Goal: Task Accomplishment & Management: Manage account settings

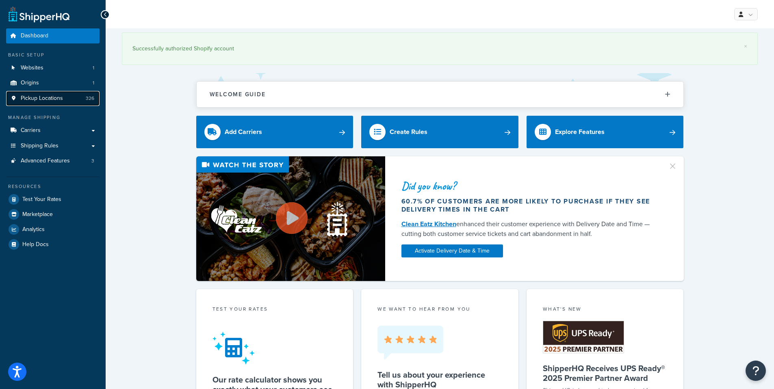
click at [50, 99] on span "Pickup Locations" at bounding box center [42, 98] width 42 height 7
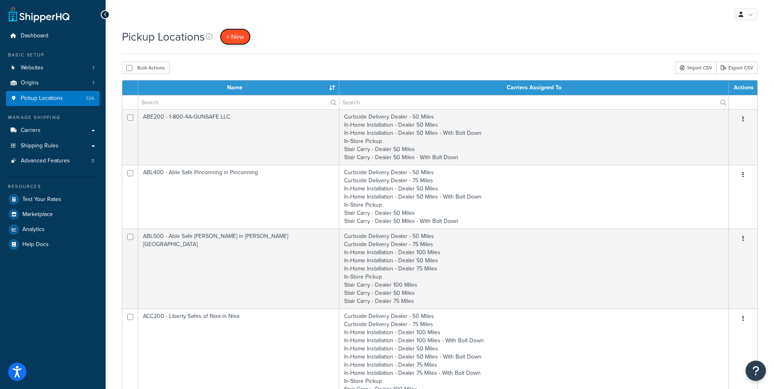
click at [233, 40] on span "+ New" at bounding box center [235, 36] width 18 height 9
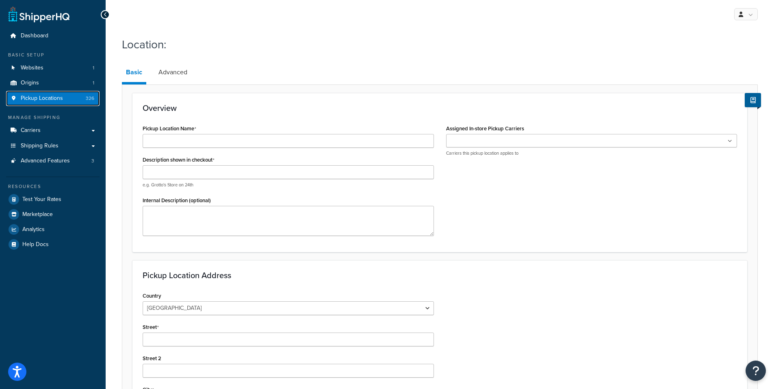
click at [50, 97] on span "Pickup Locations" at bounding box center [42, 98] width 42 height 7
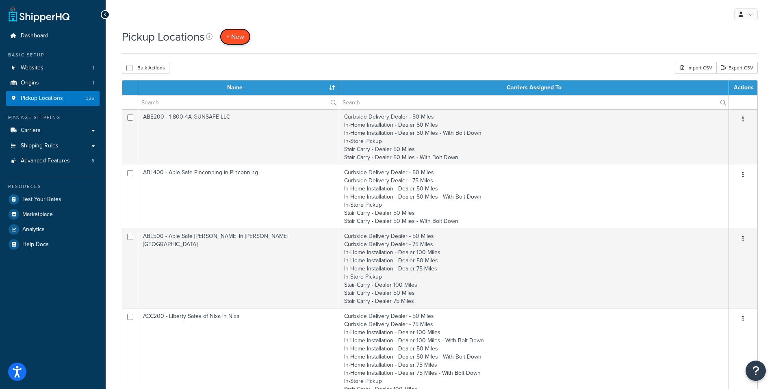
click at [239, 40] on span "+ New" at bounding box center [235, 36] width 18 height 9
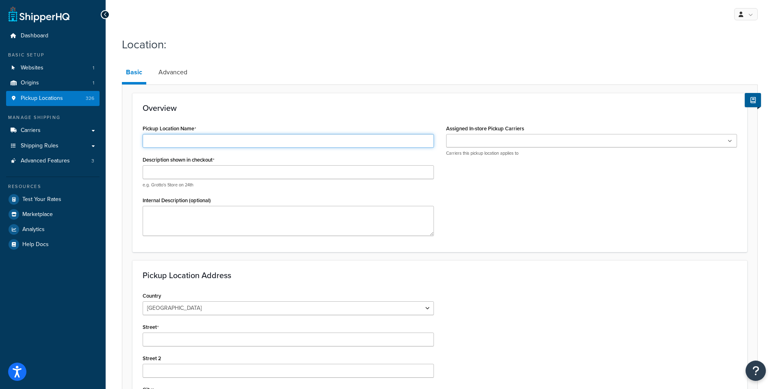
click at [164, 142] on input "Pickup Location Name" at bounding box center [288, 141] width 291 height 14
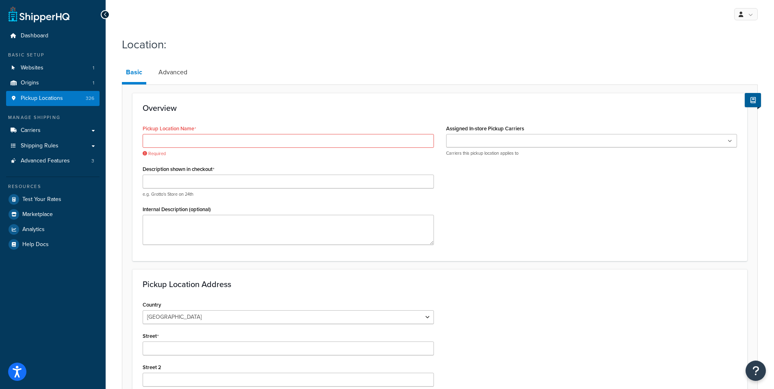
click at [106, 17] on icon at bounding box center [106, 15] width 4 height 6
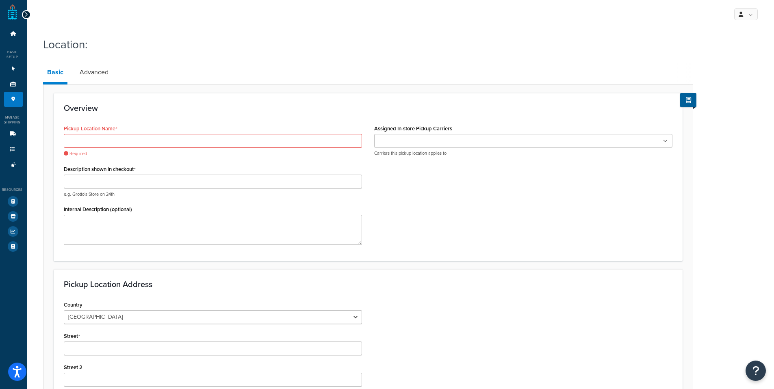
click at [26, 16] on icon at bounding box center [26, 15] width 4 height 6
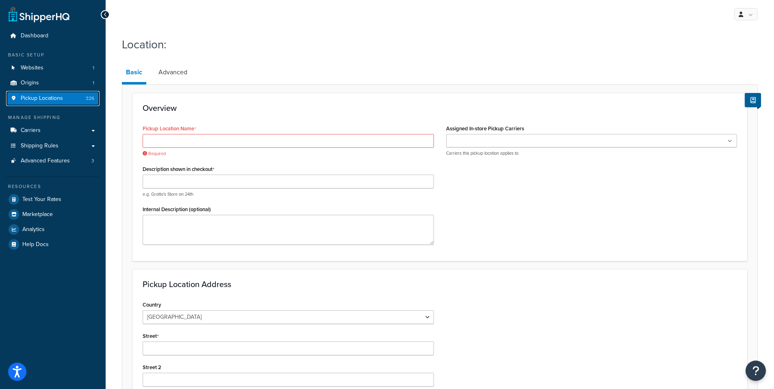
click at [50, 100] on span "Pickup Locations" at bounding box center [42, 98] width 42 height 7
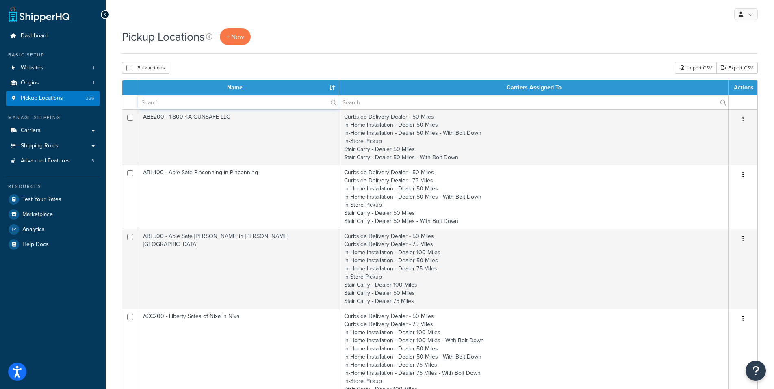
click at [158, 105] on input "text" at bounding box center [238, 102] width 201 height 14
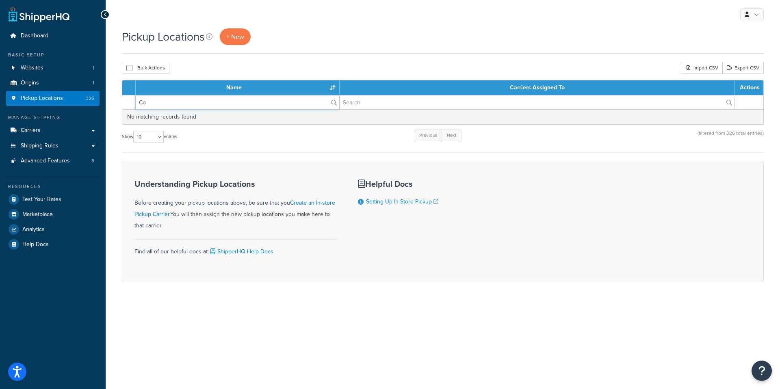
type input "C"
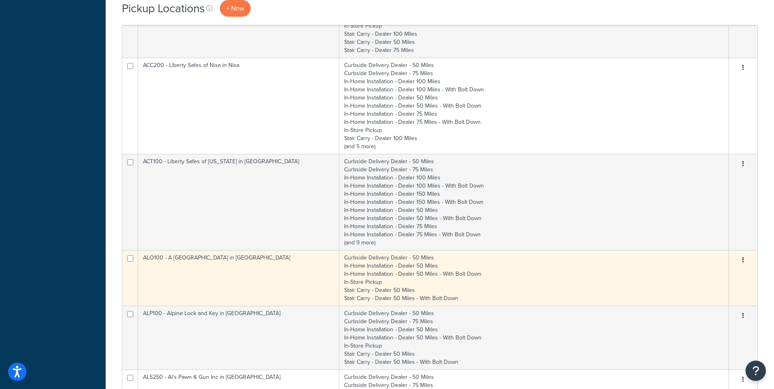
scroll to position [528, 0]
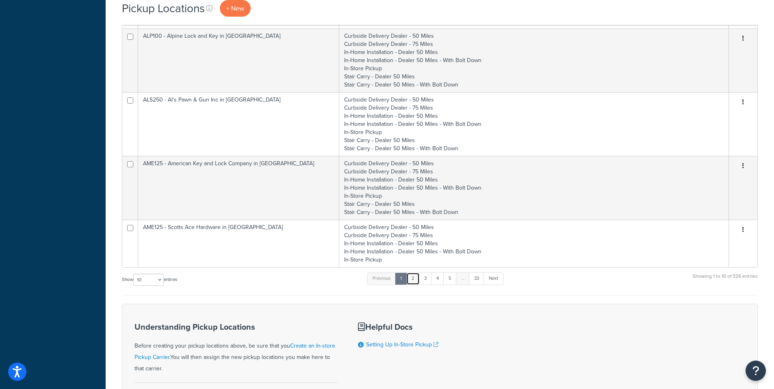
click at [412, 279] on link "2" at bounding box center [412, 279] width 13 height 12
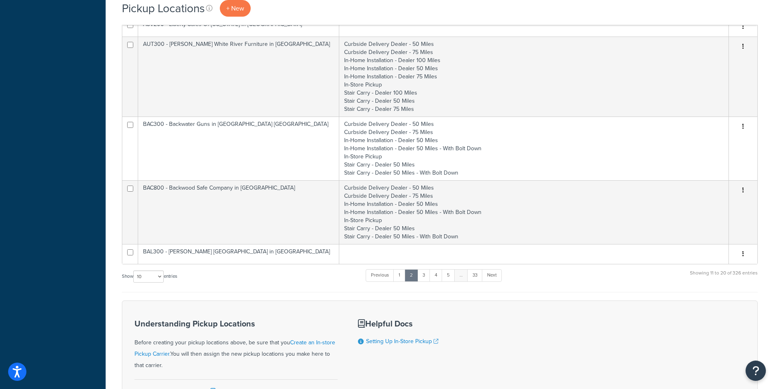
scroll to position [472, 0]
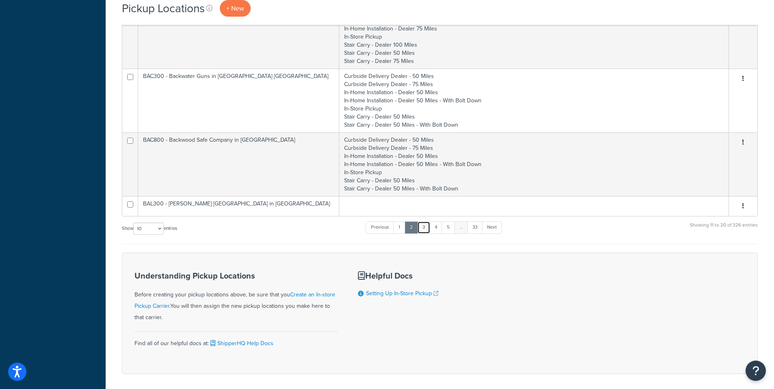
click at [422, 231] on link "3" at bounding box center [423, 227] width 13 height 12
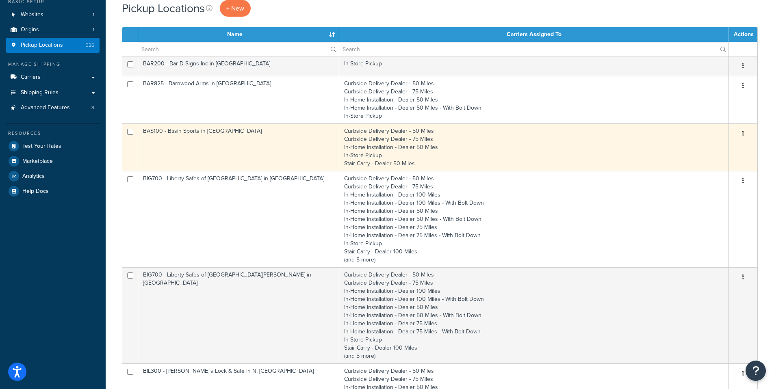
scroll to position [0, 0]
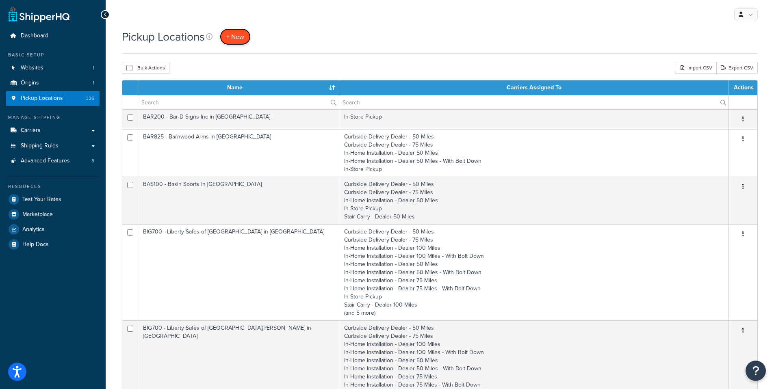
click at [231, 39] on span "+ New" at bounding box center [235, 36] width 18 height 9
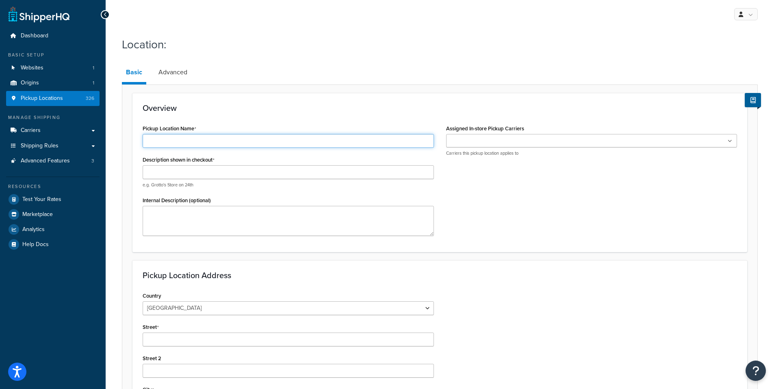
click at [160, 138] on input "Pickup Location Name" at bounding box center [288, 141] width 291 height 14
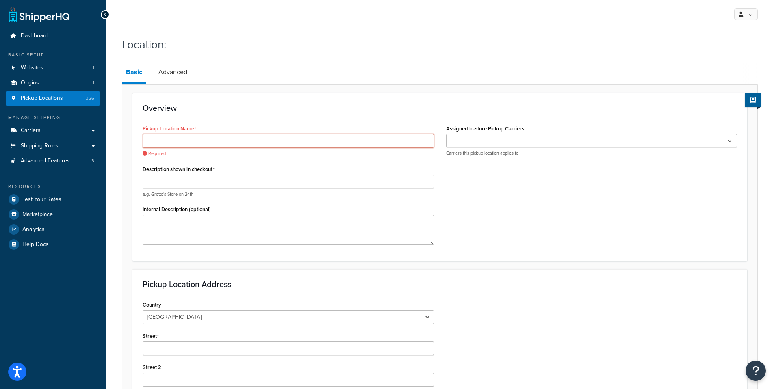
paste input "BON300"
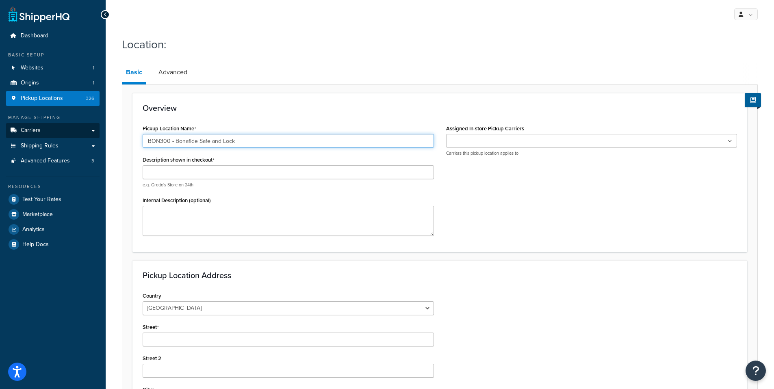
type input "BON300 - Bonafide Safe and Lock"
click at [240, 138] on input "BON300 - Bonafide Safe and Lock" at bounding box center [288, 141] width 291 height 14
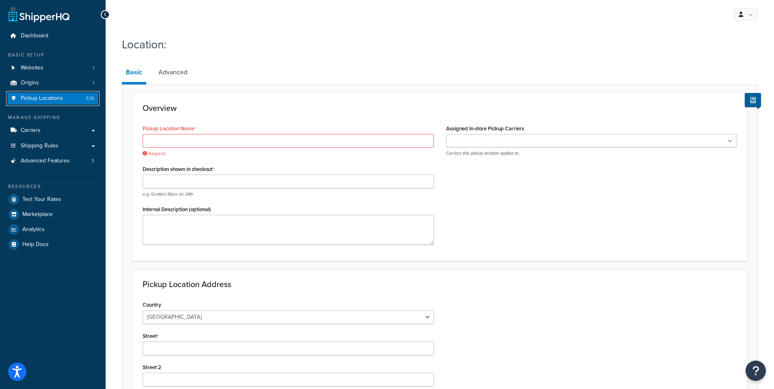
click at [46, 96] on span "Pickup Locations" at bounding box center [42, 98] width 42 height 7
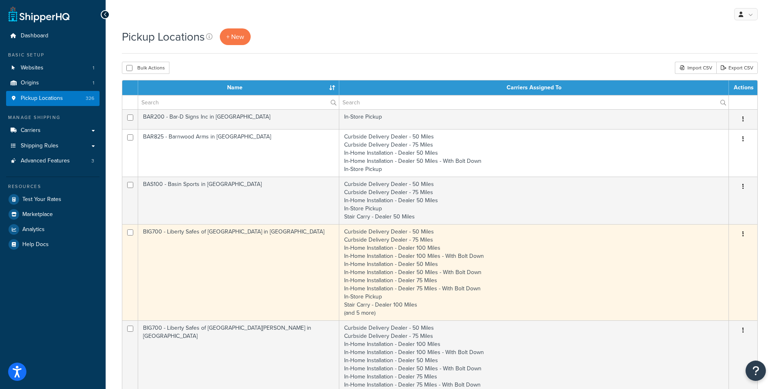
click at [191, 232] on td "BIG700 - Liberty Safes of [GEOGRAPHIC_DATA] in [GEOGRAPHIC_DATA]" at bounding box center [238, 272] width 201 height 96
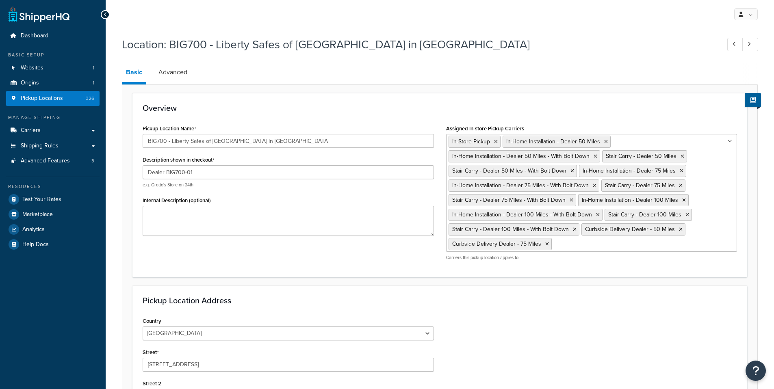
select select "5"
click at [37, 100] on span "Pickup Locations" at bounding box center [42, 98] width 42 height 7
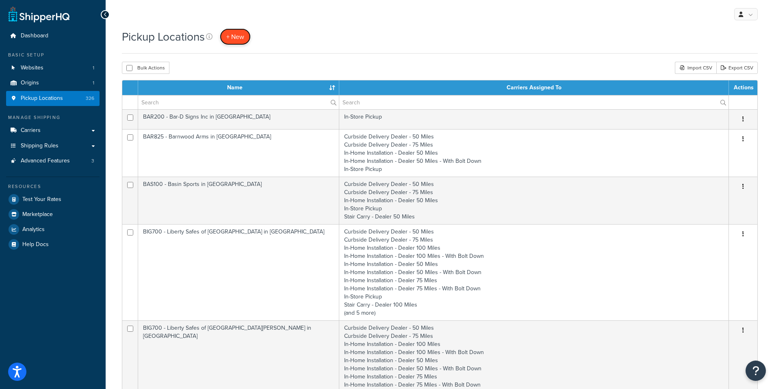
click at [231, 39] on span "+ New" at bounding box center [235, 36] width 18 height 9
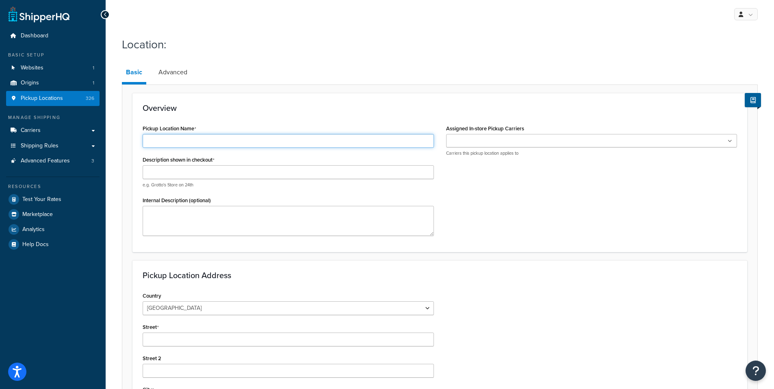
click at [163, 139] on input "Pickup Location Name" at bounding box center [288, 141] width 291 height 14
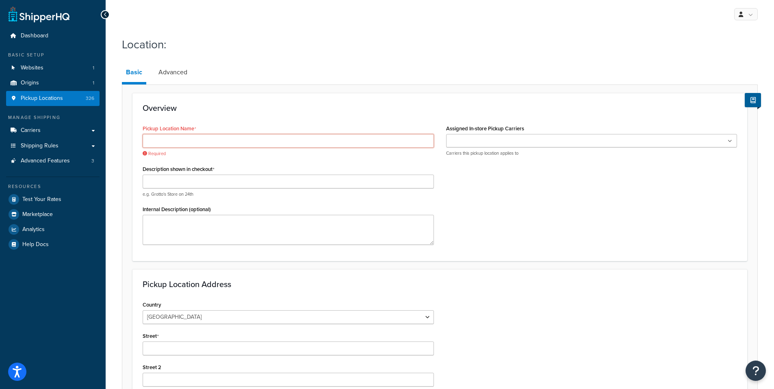
paste input "BON300"
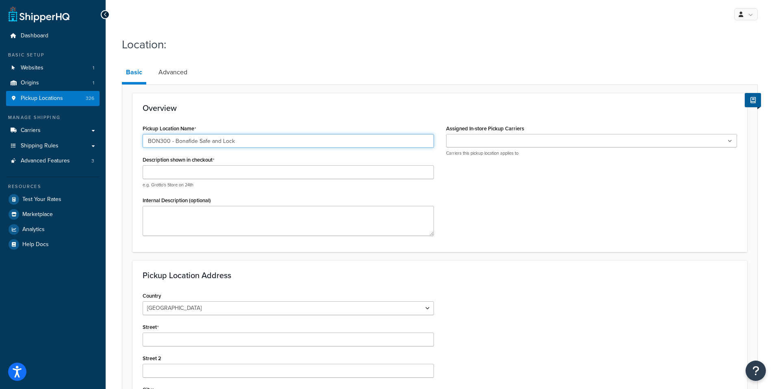
type input "BON300 - Bonafide Safe and Lock"
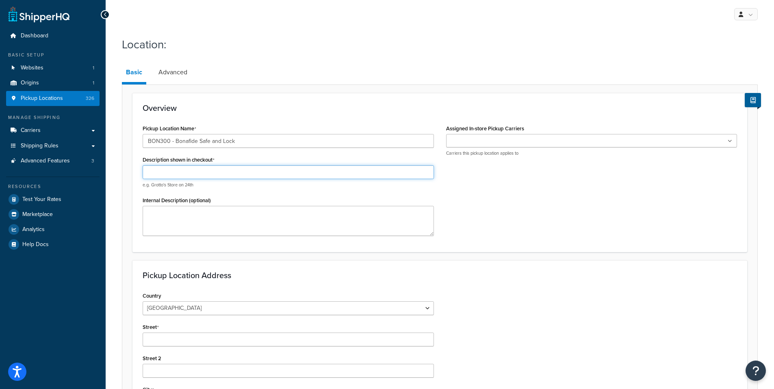
click at [170, 170] on input "Description shown in checkout" at bounding box center [288, 172] width 291 height 14
paste input "BON300"
type input "B"
paste input "BON300"
type input "Dealer BON300-01"
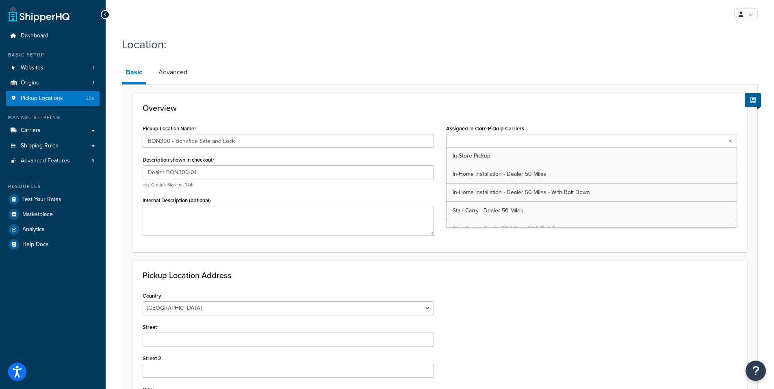
click at [480, 139] on input "Assigned In-store Pickup Carriers" at bounding box center [484, 141] width 72 height 9
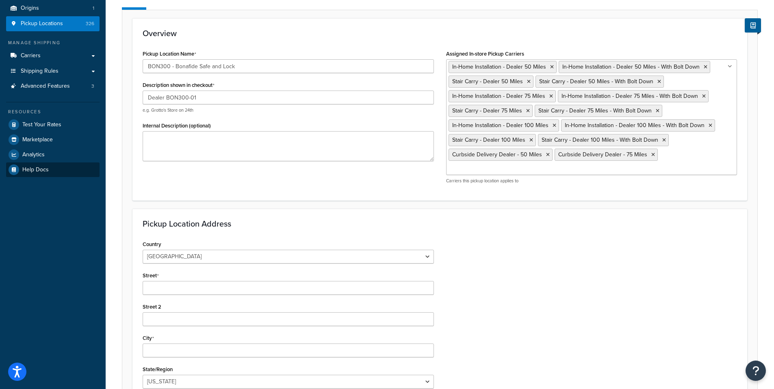
scroll to position [143, 0]
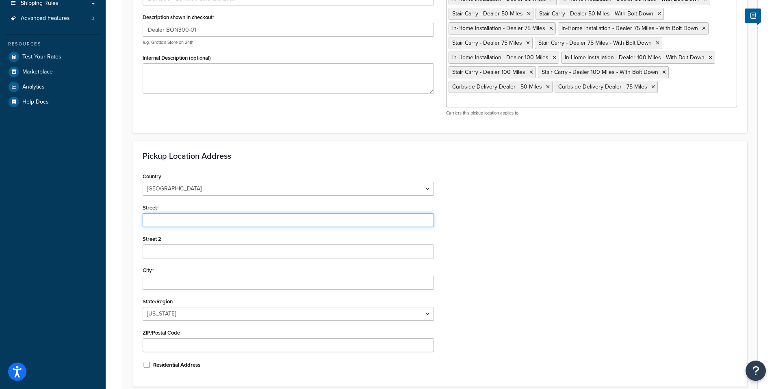
click at [201, 213] on input "Street" at bounding box center [288, 220] width 291 height 14
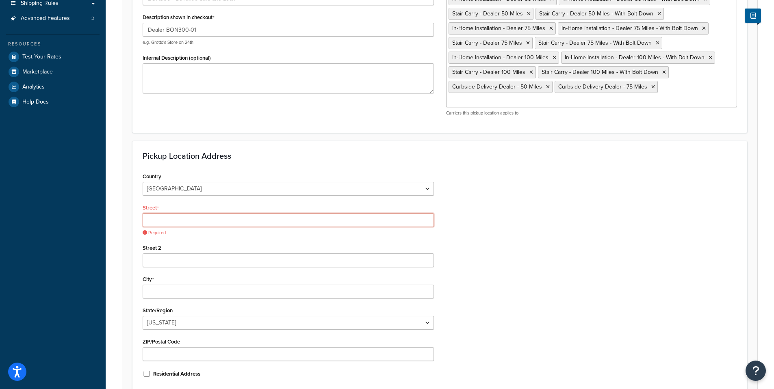
paste input "3605 N 126th Street"
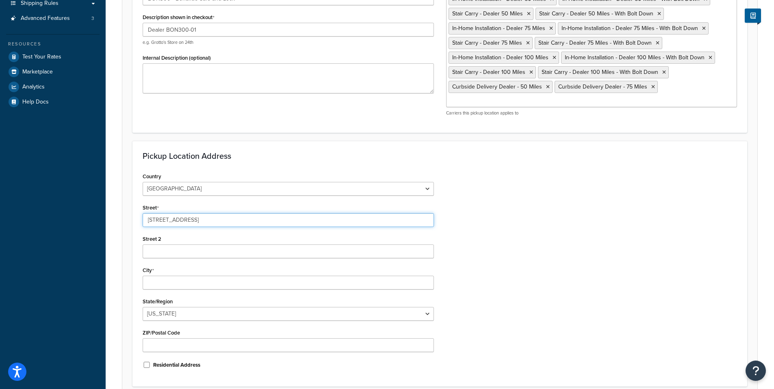
type input "3605 N 126th Street"
click at [158, 276] on input "City" at bounding box center [288, 283] width 291 height 14
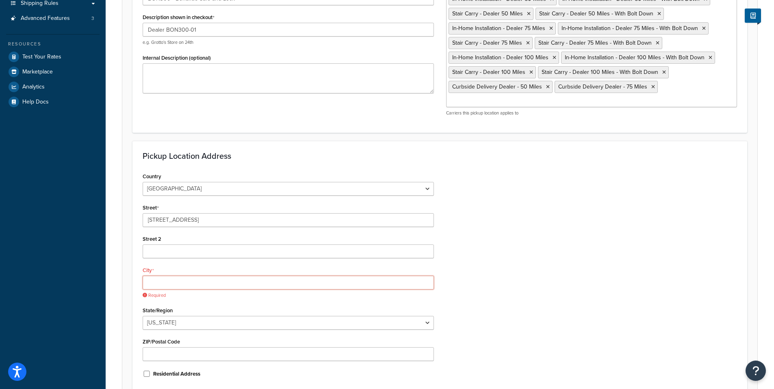
paste input "Brookfield"
type input "Brookfield"
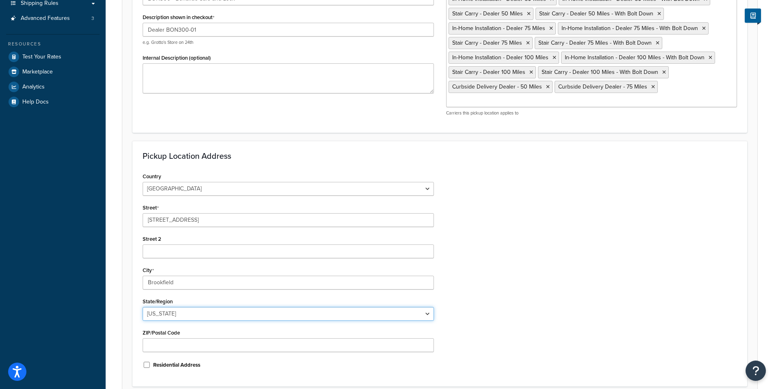
click at [164, 307] on select "Alabama Alaska American Samoa Arizona Arkansas Armed Forces Americas Armed Forc…" at bounding box center [288, 314] width 291 height 14
select select "49"
click at [143, 307] on select "Alabama Alaska American Samoa Arizona Arkansas Armed Forces Americas Armed Forc…" at bounding box center [288, 314] width 291 height 14
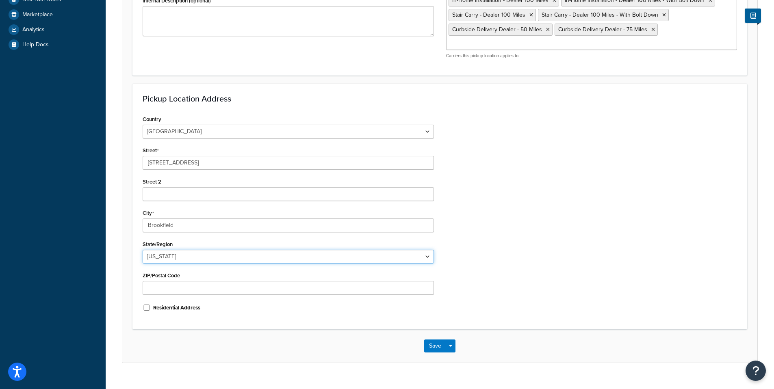
scroll to position [201, 0]
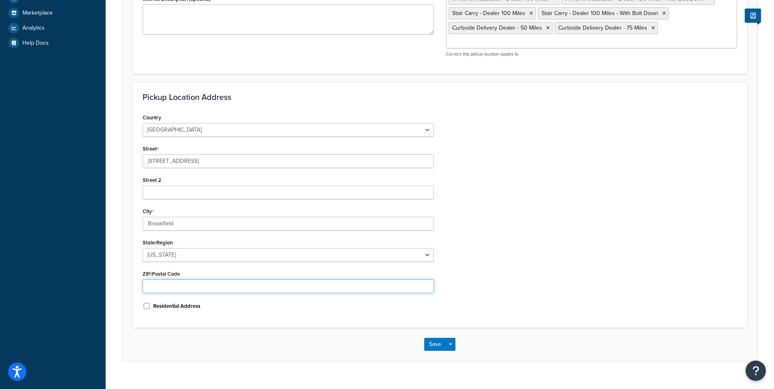
drag, startPoint x: 165, startPoint y: 272, endPoint x: 160, endPoint y: 273, distance: 4.5
click at [165, 279] on input "ZIP/Postal Code" at bounding box center [288, 286] width 291 height 14
paste input "53005"
type input "53005"
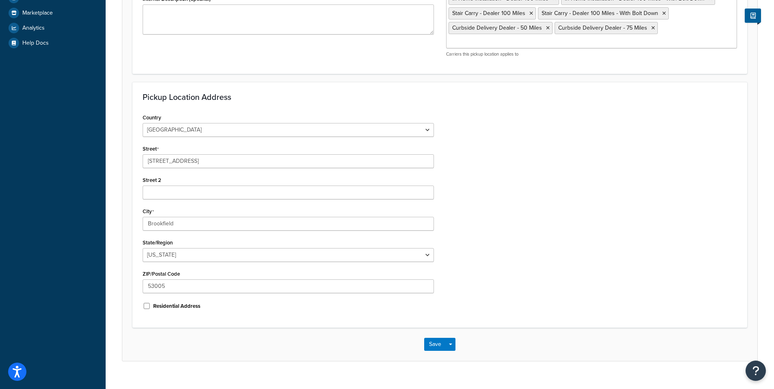
click at [364, 341] on div "Save Save Dropdown Save and Edit Save and Duplicate Save and Create New" at bounding box center [439, 344] width 635 height 33
click at [433, 338] on button "Save" at bounding box center [435, 344] width 22 height 13
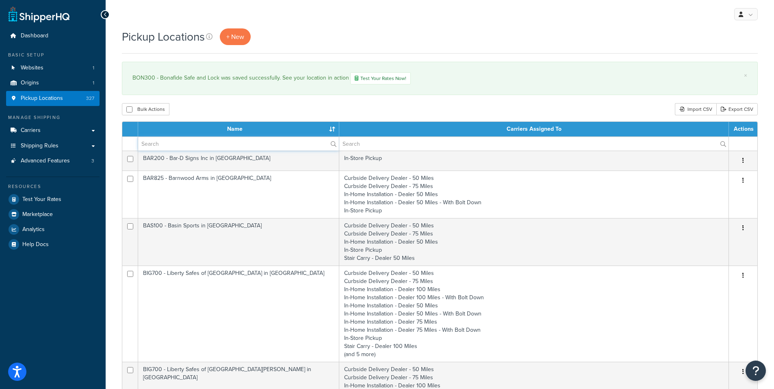
click at [175, 143] on input "text" at bounding box center [238, 144] width 201 height 14
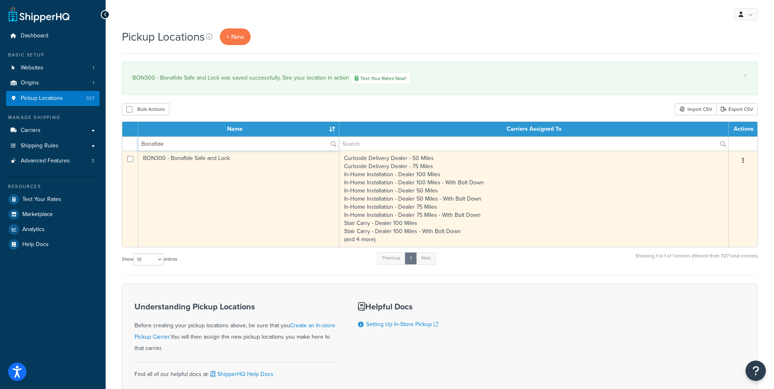
type input "Bonafide"
click at [179, 160] on td "BON300 - Bonafide Safe and Lock" at bounding box center [238, 199] width 201 height 96
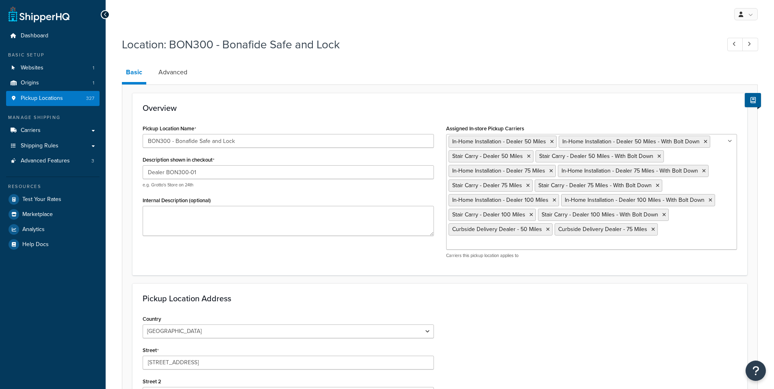
select select "49"
click at [178, 72] on link "Advanced" at bounding box center [172, 72] width 37 height 19
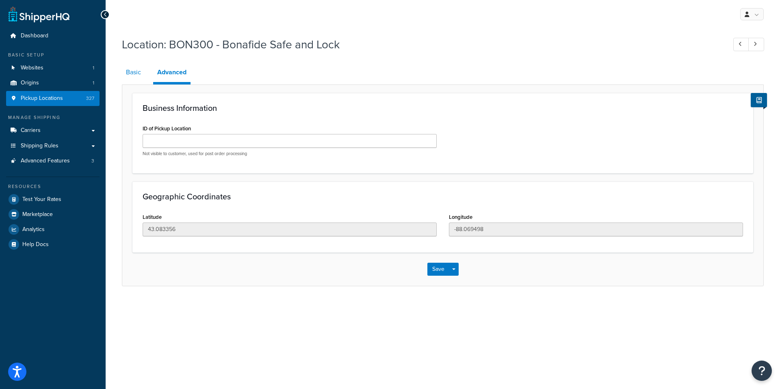
click at [134, 74] on link "Basic" at bounding box center [133, 72] width 23 height 19
select select "49"
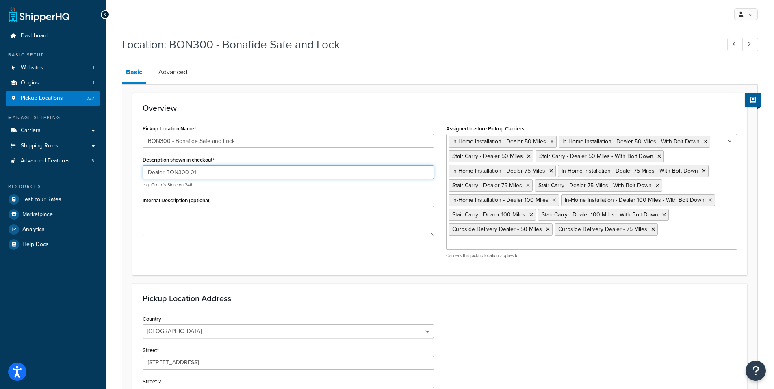
drag, startPoint x: 201, startPoint y: 173, endPoint x: 167, endPoint y: 172, distance: 34.1
click at [167, 172] on input "Dealer BON300-01" at bounding box center [288, 172] width 291 height 14
click at [177, 69] on link "Advanced" at bounding box center [172, 72] width 37 height 19
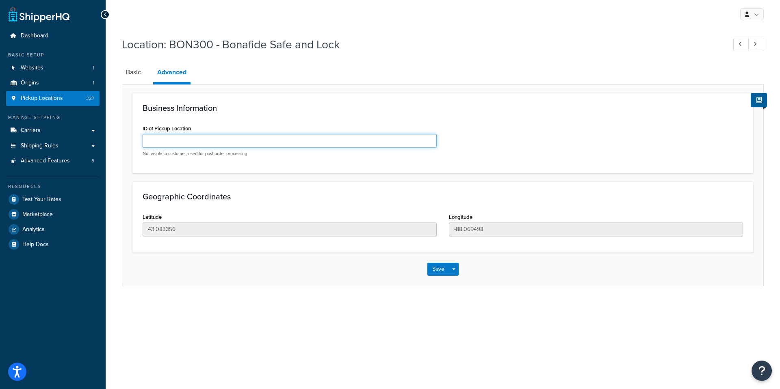
click at [179, 137] on input "ID of Pickup Location" at bounding box center [290, 141] width 294 height 14
paste input "BON300-01"
type input "BON300-01"
click at [439, 268] on button "Save" at bounding box center [438, 269] width 22 height 13
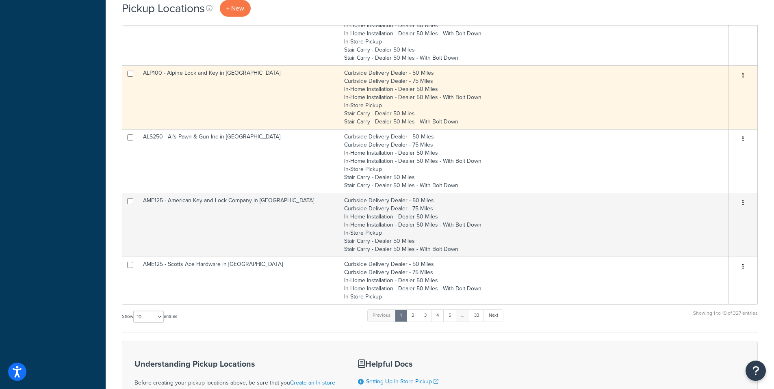
scroll to position [591, 0]
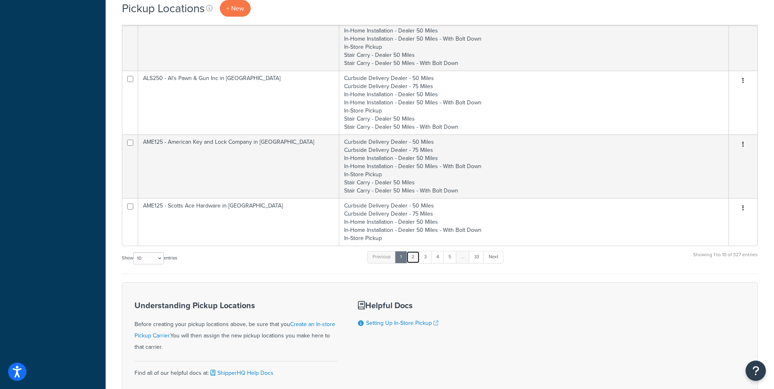
click at [413, 259] on link "2" at bounding box center [412, 257] width 13 height 12
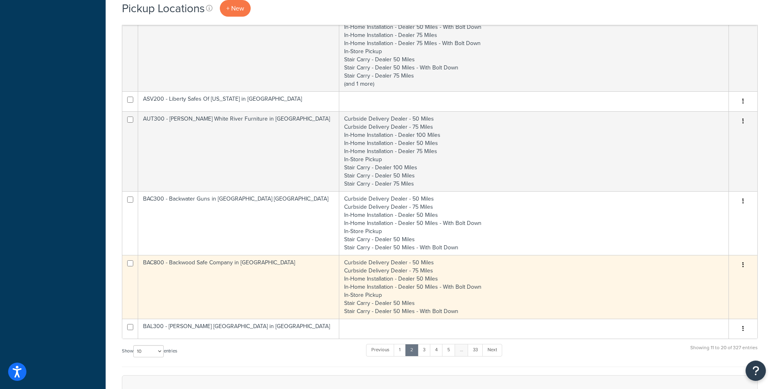
scroll to position [438, 0]
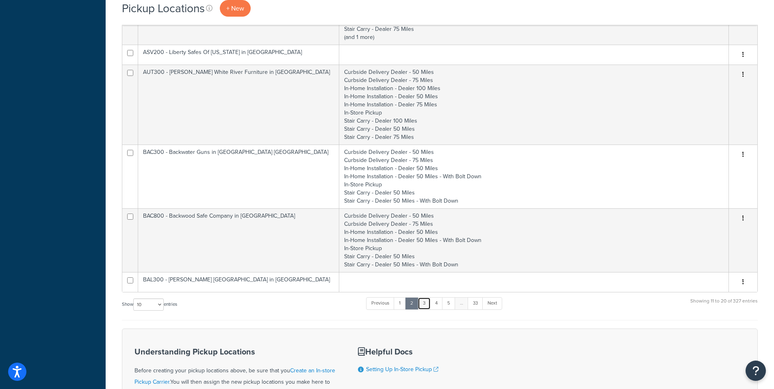
click at [423, 307] on link "3" at bounding box center [423, 303] width 13 height 12
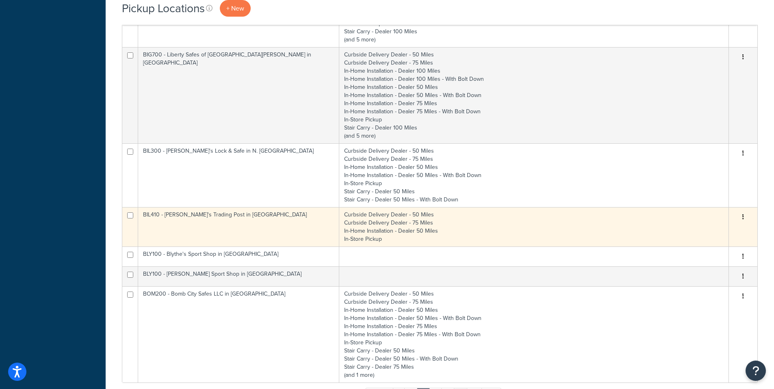
scroll to position [341, 0]
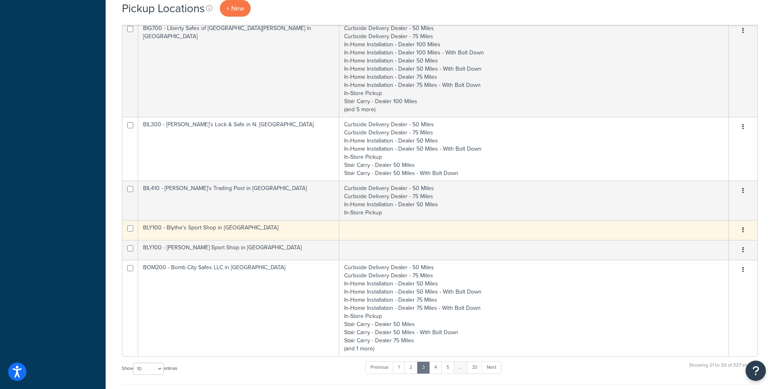
click at [200, 230] on td "BLY100 - Blythe's Sport Shop in [GEOGRAPHIC_DATA]" at bounding box center [238, 230] width 201 height 20
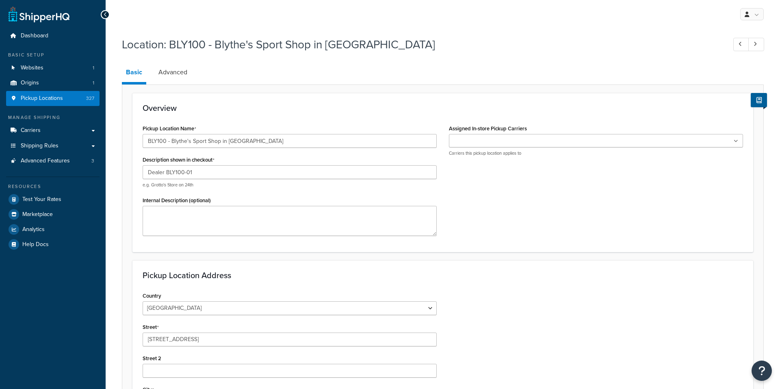
select select "14"
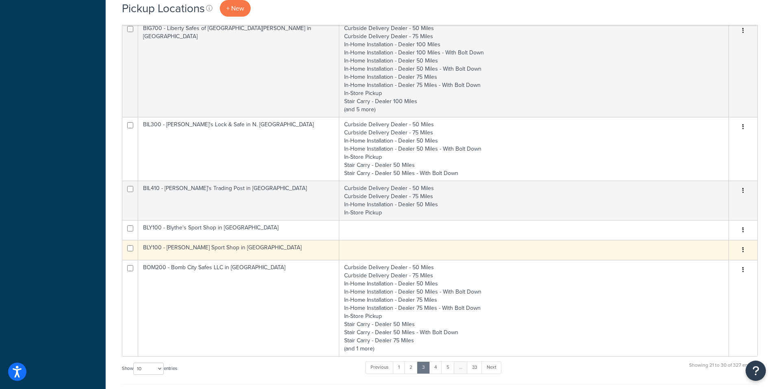
click at [152, 247] on td "BLY100 - [PERSON_NAME] Sport Shop in [GEOGRAPHIC_DATA]" at bounding box center [238, 250] width 201 height 20
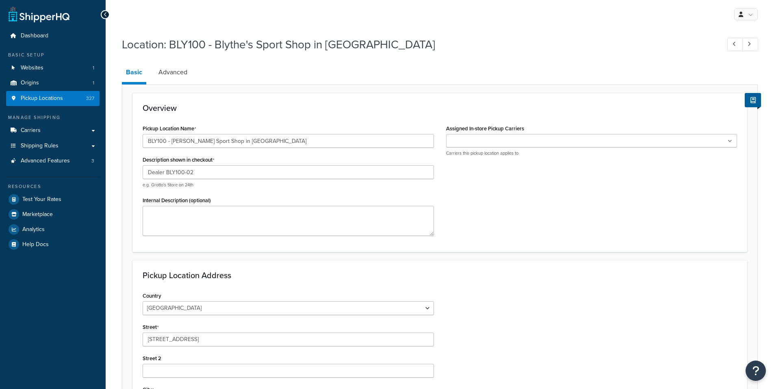
select select "14"
click at [39, 95] on span "Pickup Locations" at bounding box center [42, 98] width 42 height 7
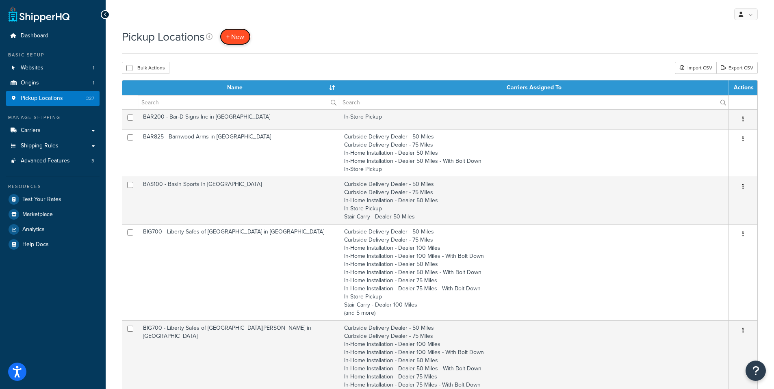
click at [231, 37] on span "+ New" at bounding box center [235, 36] width 18 height 9
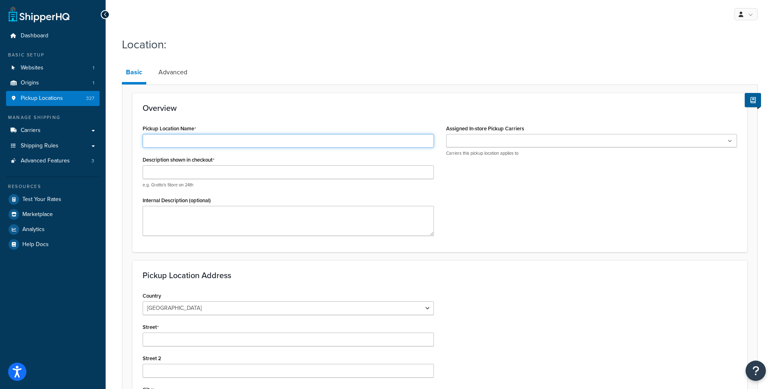
click at [159, 143] on input "Pickup Location Name" at bounding box center [288, 141] width 291 height 14
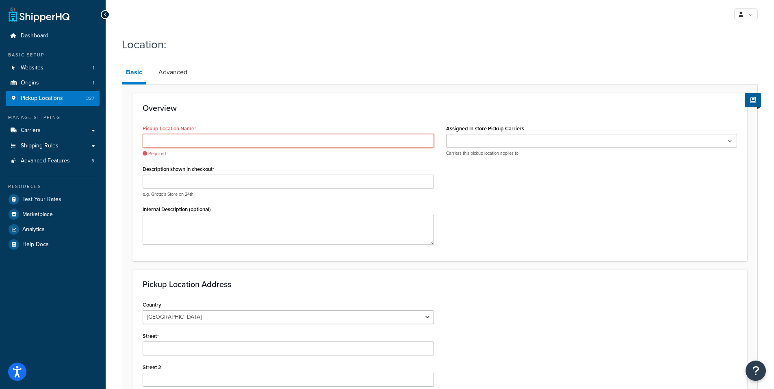
paste input "Bonafide Safe and Lock (Apex)"
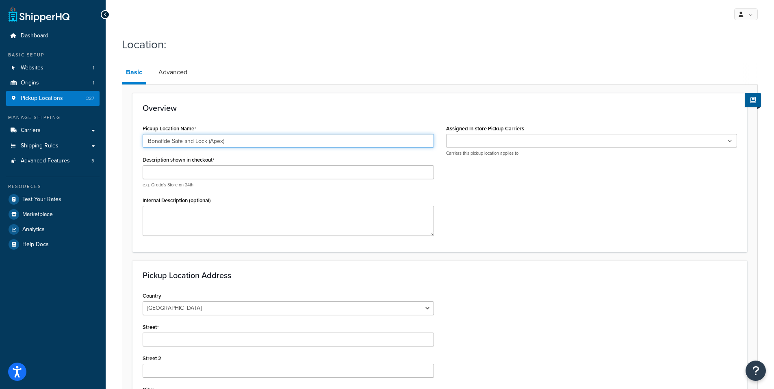
type input "Bonafide Safe and Lock (Apex)"
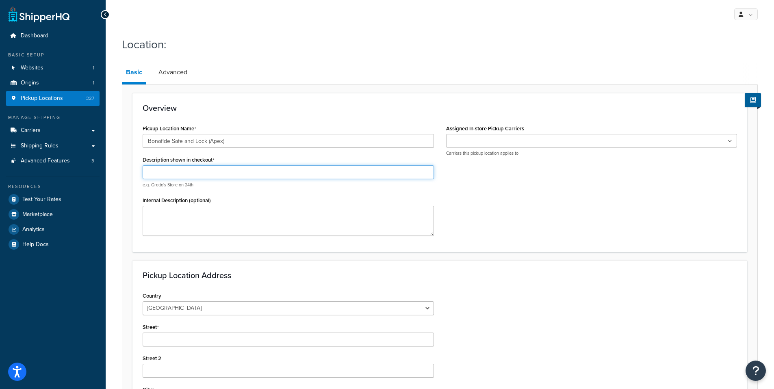
click at [170, 170] on input "Description shown in checkout" at bounding box center [288, 172] width 291 height 14
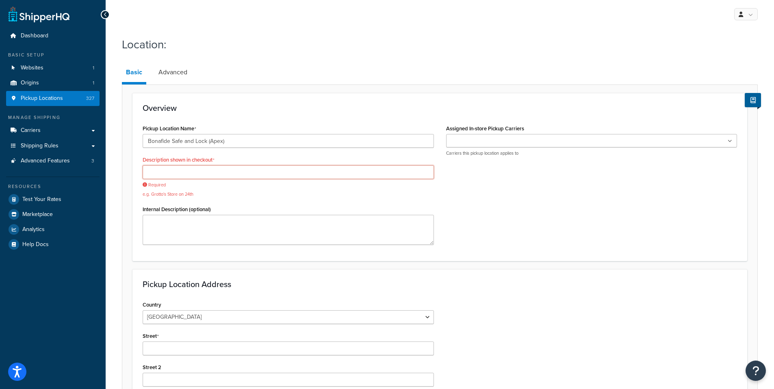
paste input "BON300"
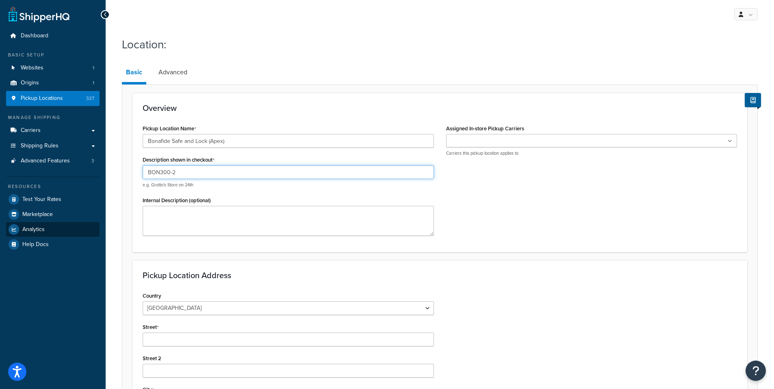
type input "BON300-2"
click at [487, 139] on input "Assigned In-store Pickup Carriers" at bounding box center [484, 141] width 72 height 9
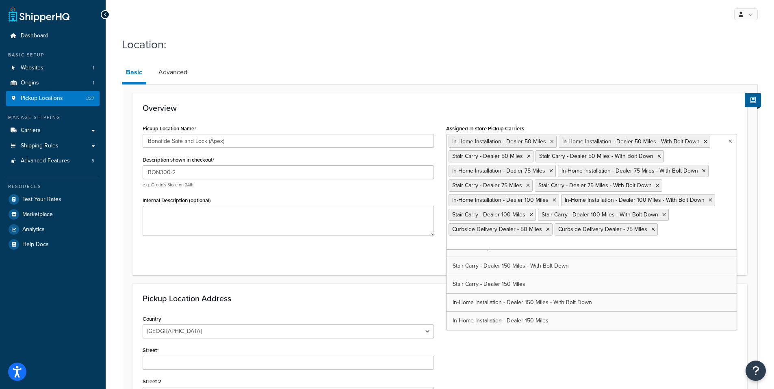
scroll to position [11, 0]
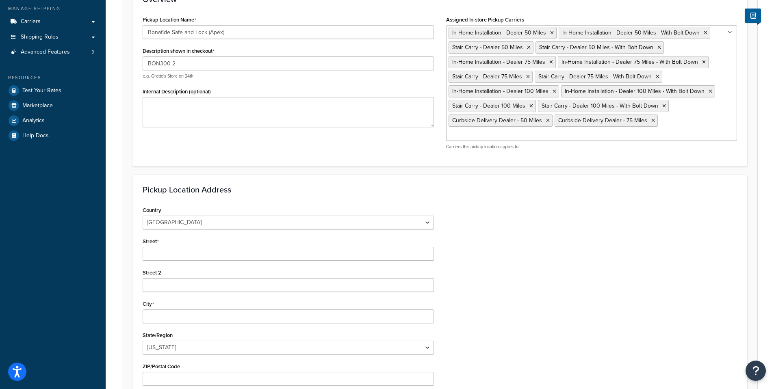
scroll to position [127, 0]
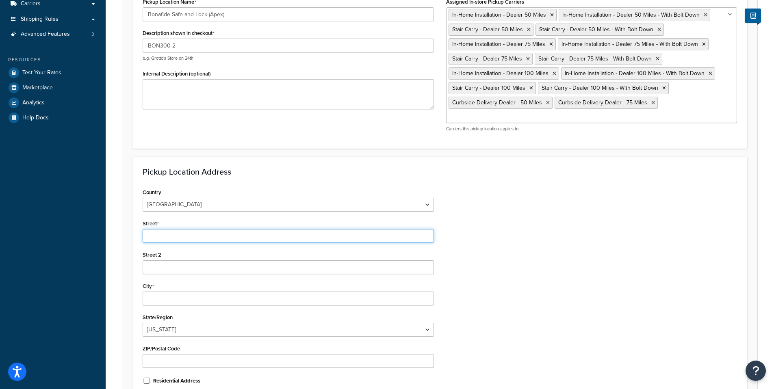
click at [185, 229] on input "Street" at bounding box center [288, 236] width 291 height 14
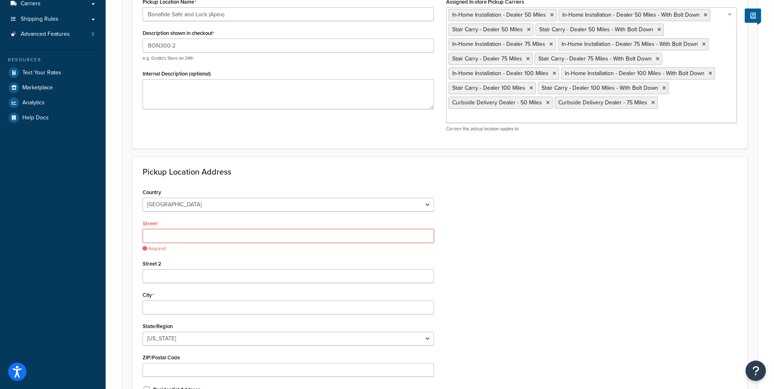
paste input "1600 Yout St"
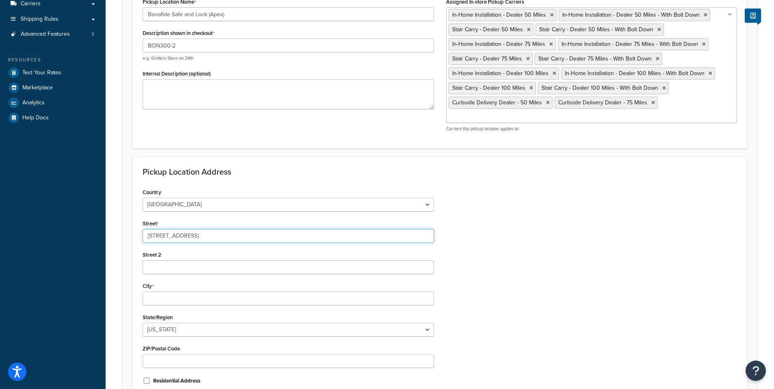
type input "1600 Yout St."
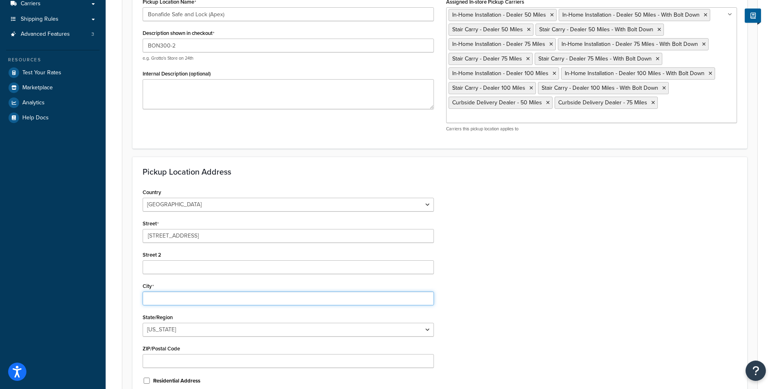
click at [183, 292] on input "City" at bounding box center [288, 299] width 291 height 14
paste input "Racine"
type input "Racine"
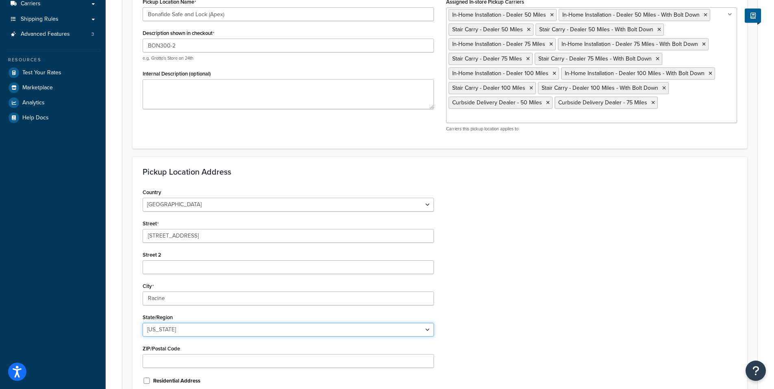
click at [173, 323] on select "Alabama Alaska American Samoa Arizona Arkansas Armed Forces Americas Armed Forc…" at bounding box center [288, 330] width 291 height 14
select select "49"
click at [143, 323] on select "Alabama Alaska American Samoa Arizona Arkansas Armed Forces Americas Armed Forc…" at bounding box center [288, 330] width 291 height 14
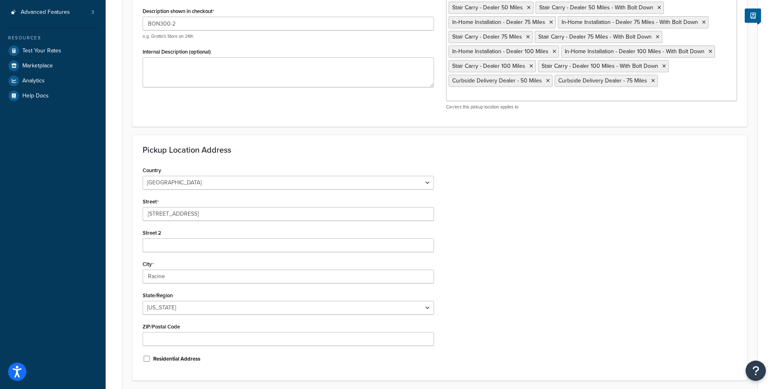
scroll to position [193, 0]
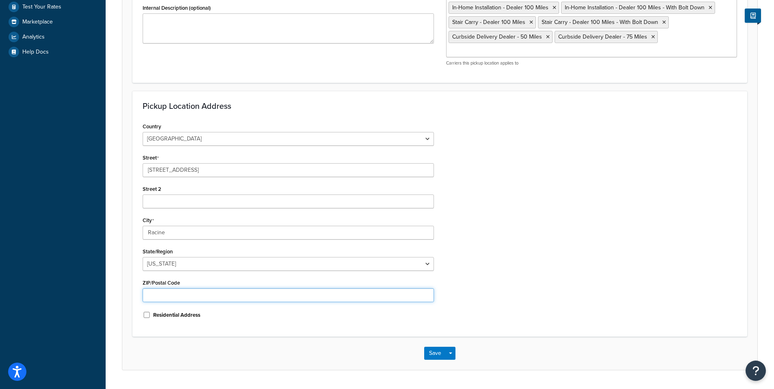
click at [178, 288] on input "ZIP/Postal Code" at bounding box center [288, 295] width 291 height 14
paste input "53404"
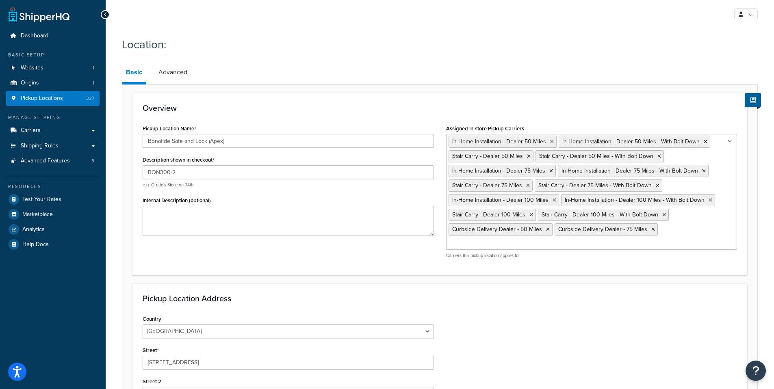
type input "53404"
click at [180, 171] on input "BON300-2" at bounding box center [288, 172] width 291 height 14
click at [148, 143] on input "Bonafide Safe and Lock (Apex)" at bounding box center [288, 141] width 291 height 14
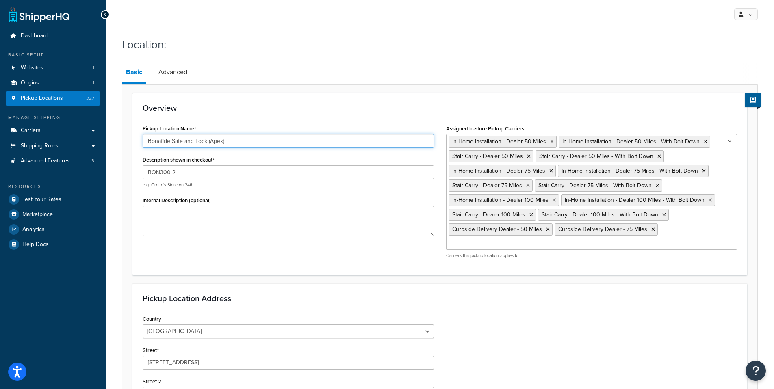
paste input "BON300-2"
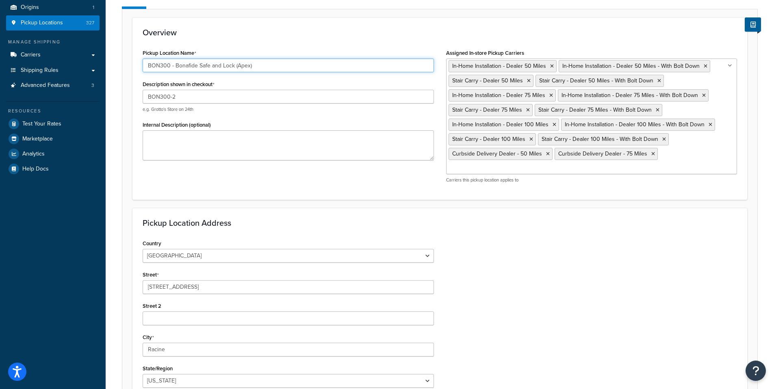
scroll to position [201, 0]
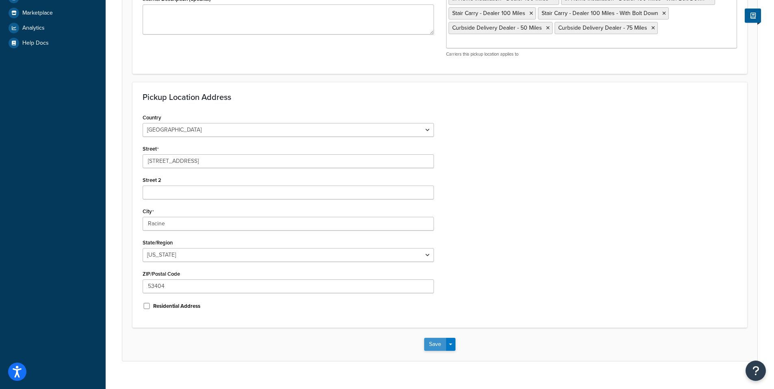
type input "BON300 - Bonafide Safe and Lock (Apex)"
click at [437, 338] on button "Save" at bounding box center [435, 344] width 22 height 13
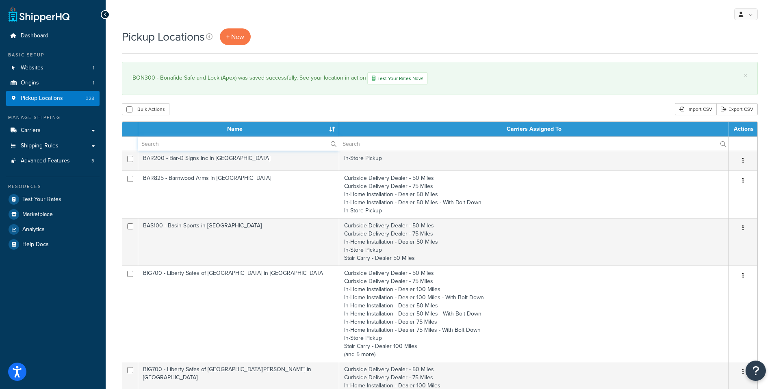
click at [164, 141] on input "text" at bounding box center [238, 144] width 201 height 14
paste input "BON300-2"
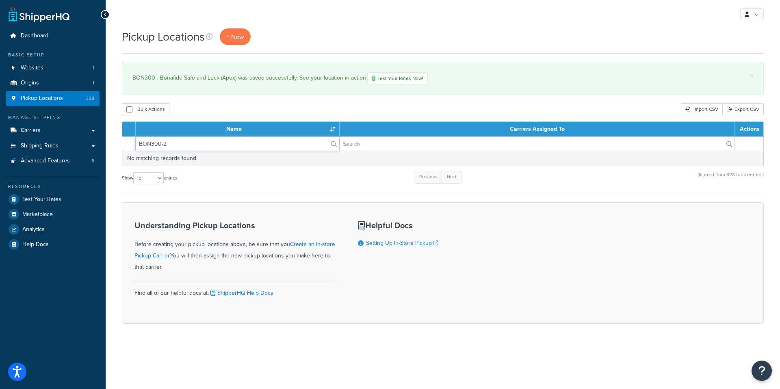
click at [168, 143] on input "BON300-2" at bounding box center [237, 144] width 203 height 14
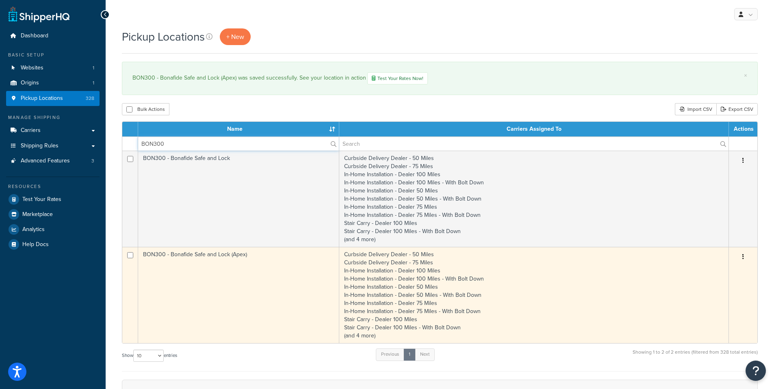
type input "BON300"
click at [177, 256] on td "BON300 - Bonafide Safe and Lock (Apex)" at bounding box center [238, 295] width 201 height 96
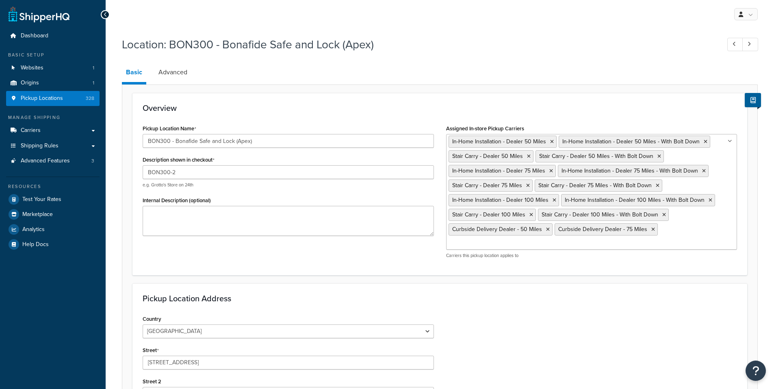
select select "49"
click at [171, 70] on link "Advanced" at bounding box center [172, 72] width 37 height 19
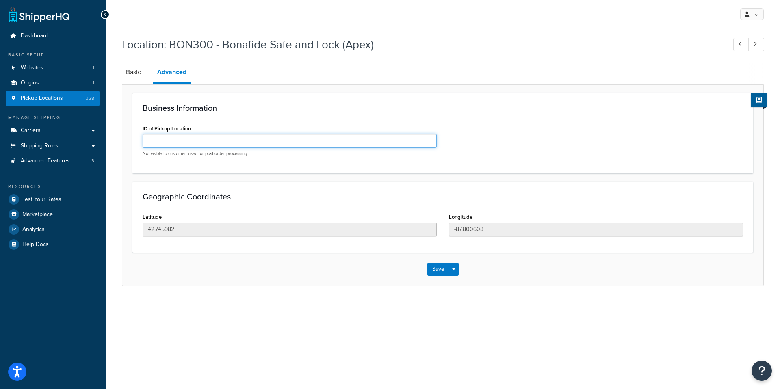
click at [164, 140] on input "ID of Pickup Location" at bounding box center [290, 141] width 294 height 14
paste input "BON300-2"
click at [172, 141] on input "BON300-2" at bounding box center [290, 141] width 294 height 14
click at [186, 140] on input "BON300-02" at bounding box center [290, 141] width 294 height 14
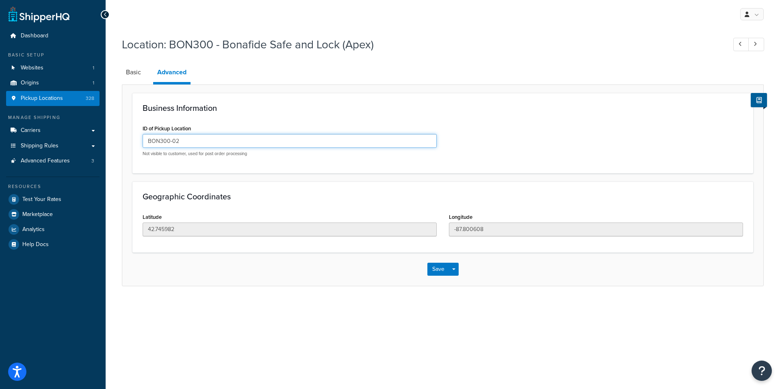
click at [185, 140] on input "BON300-02" at bounding box center [290, 141] width 294 height 14
type input "BON300-02"
click at [137, 74] on link "Basic" at bounding box center [133, 72] width 23 height 19
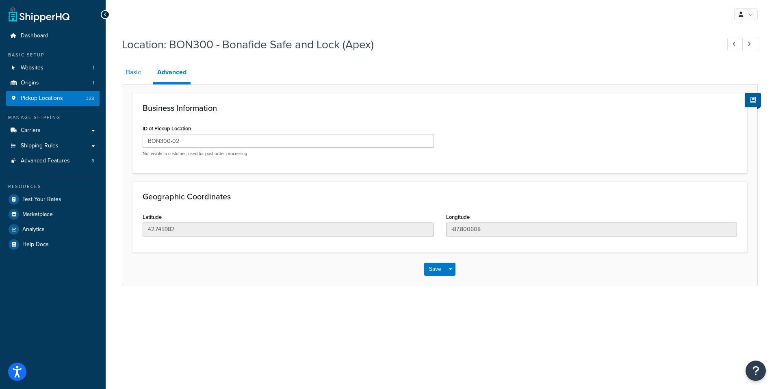
select select "49"
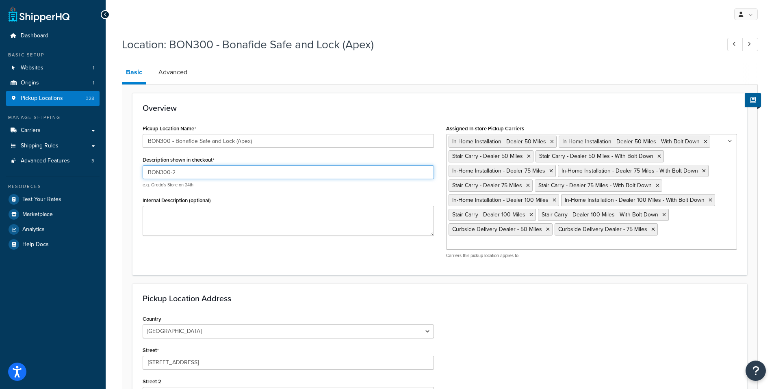
click at [173, 173] on input "BON300-2" at bounding box center [288, 172] width 291 height 14
type input "BON300-02"
click at [169, 70] on link "Advanced" at bounding box center [172, 72] width 37 height 19
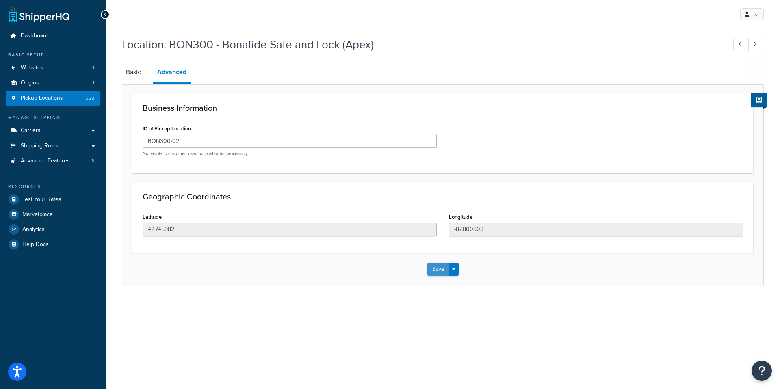
click at [430, 270] on button "Save" at bounding box center [438, 269] width 22 height 13
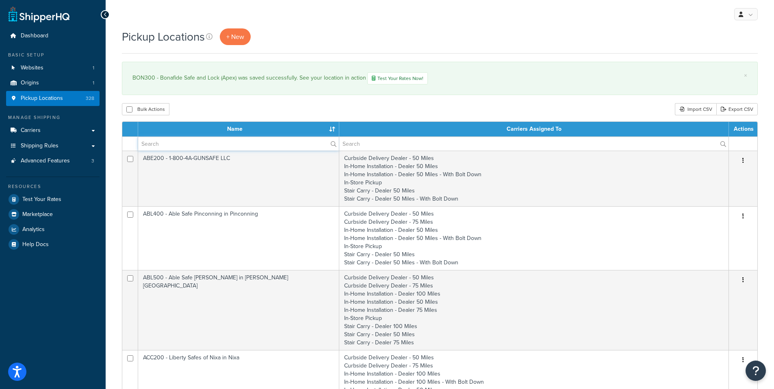
click at [166, 146] on input "text" at bounding box center [238, 144] width 201 height 14
paste input "BON300-02"
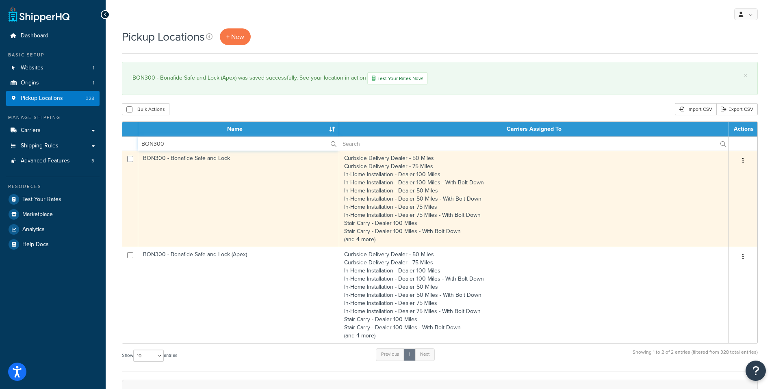
type input "BON300"
click at [163, 158] on td "BON300 - Bonafide Safe and Lock" at bounding box center [238, 199] width 201 height 96
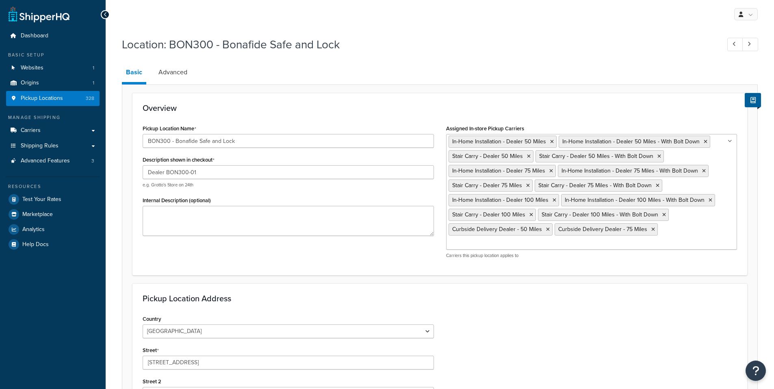
select select "49"
click at [171, 75] on link "Advanced" at bounding box center [172, 72] width 37 height 19
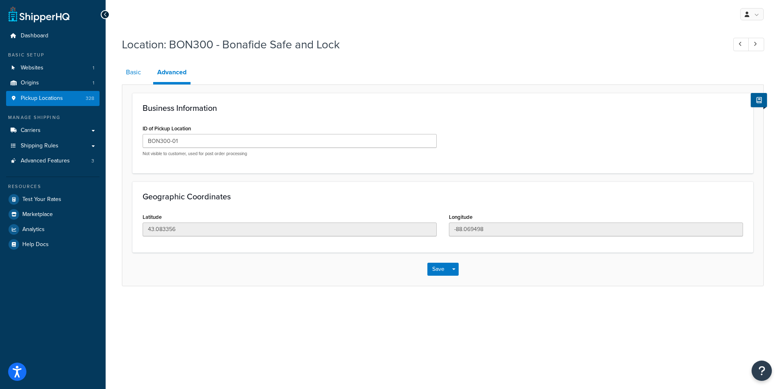
click at [131, 71] on link "Basic" at bounding box center [133, 72] width 23 height 19
select select "49"
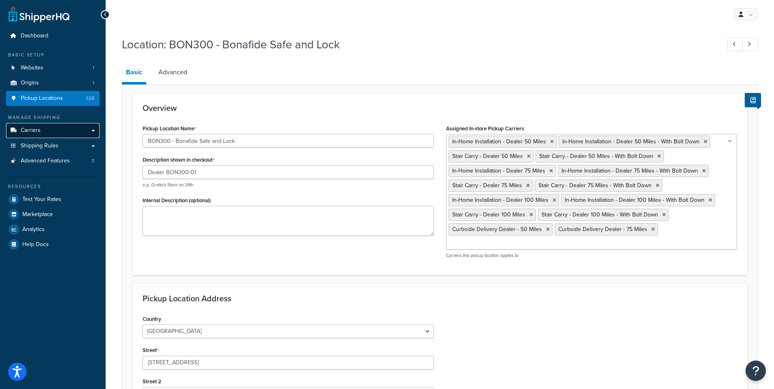
click at [51, 132] on link "Carriers" at bounding box center [52, 130] width 93 height 15
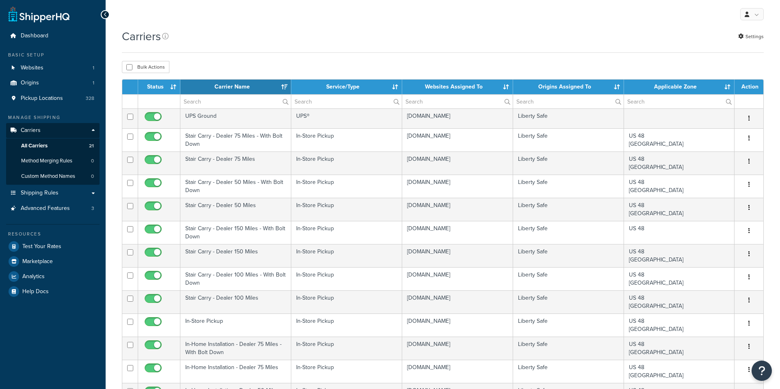
select select "15"
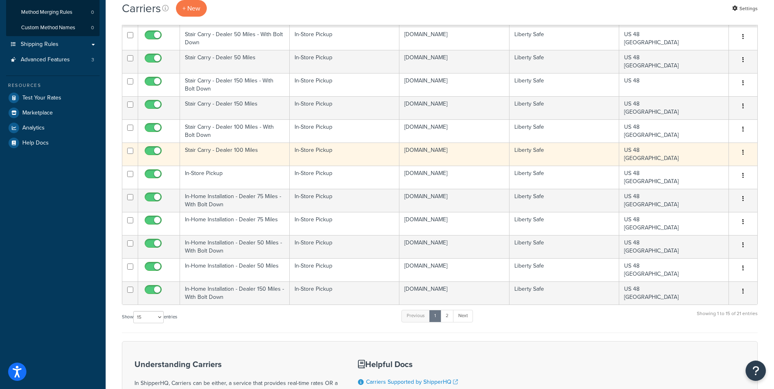
scroll to position [148, 0]
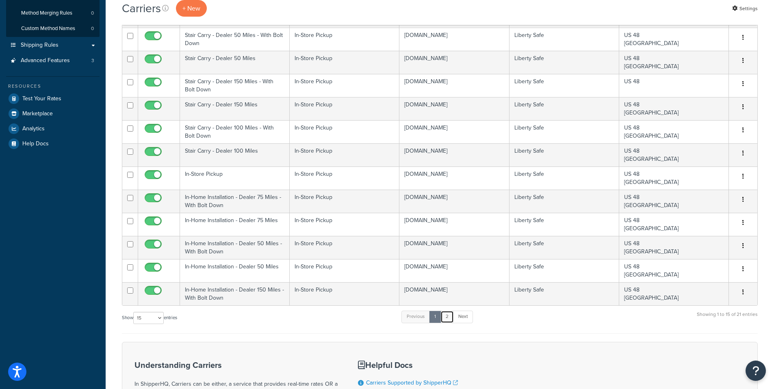
click at [450, 319] on link "2" at bounding box center [446, 317] width 13 height 12
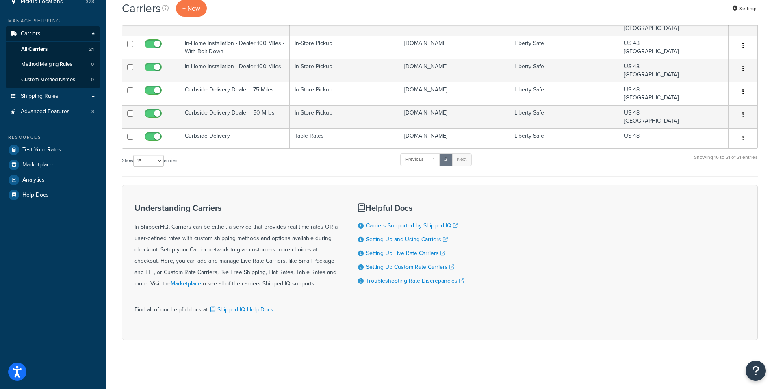
scroll to position [96, 0]
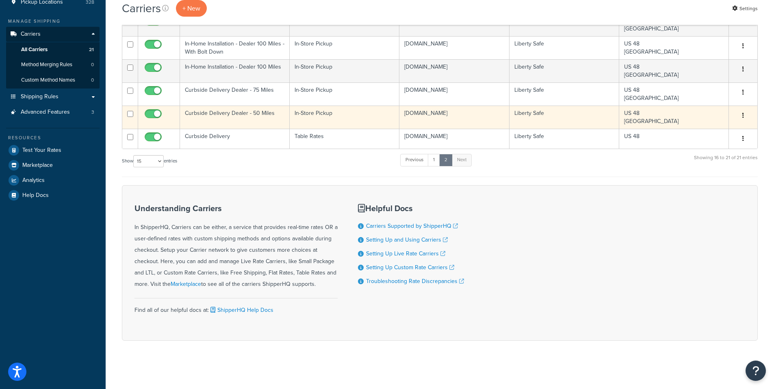
click at [208, 112] on td "Curbside Delivery Dealer - 50 Miles" at bounding box center [235, 117] width 110 height 23
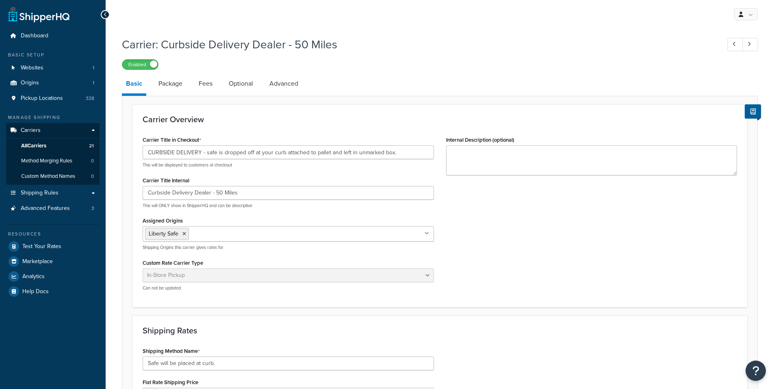
select select "pickup"
click at [46, 148] on span "All Carriers" at bounding box center [33, 146] width 25 height 7
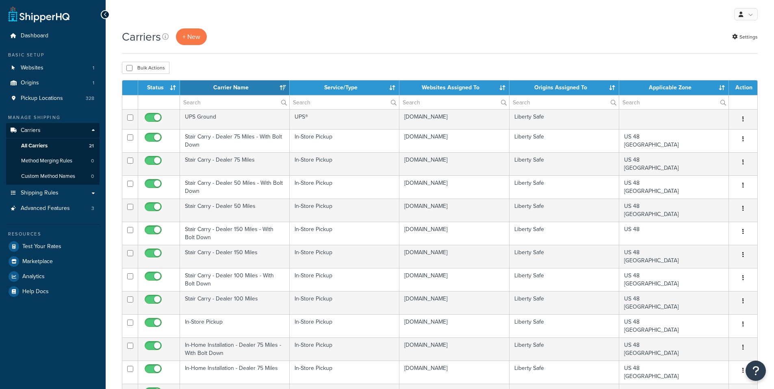
select select "15"
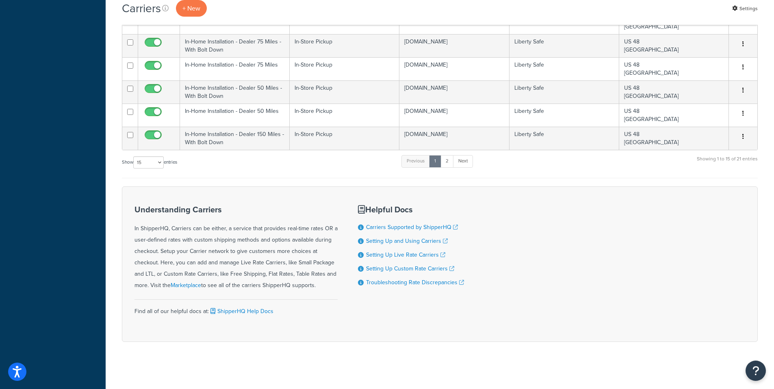
scroll to position [305, 0]
click at [445, 159] on link "2" at bounding box center [446, 160] width 13 height 12
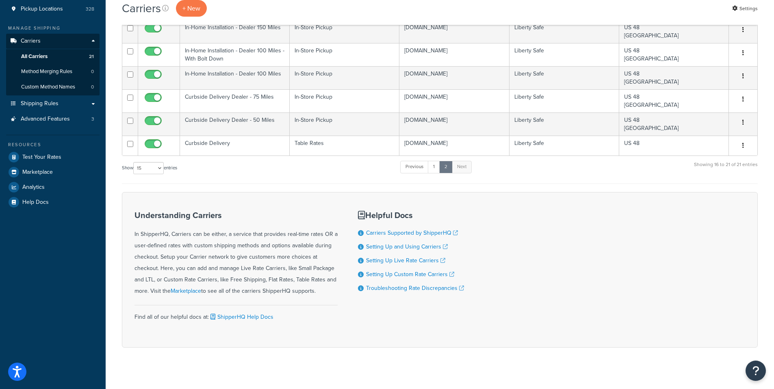
scroll to position [43, 0]
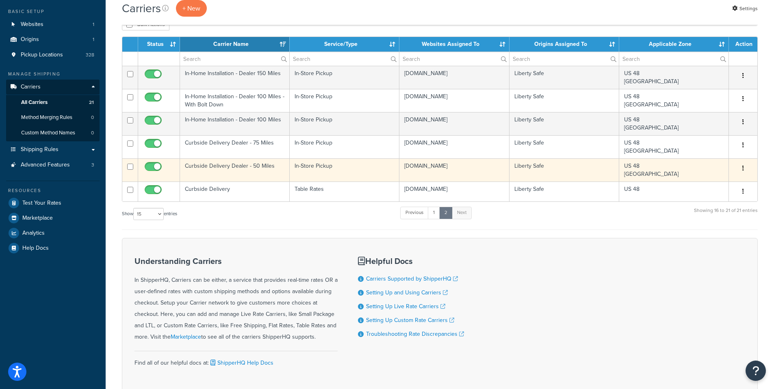
click at [743, 168] on icon "button" at bounding box center [743, 168] width 2 height 6
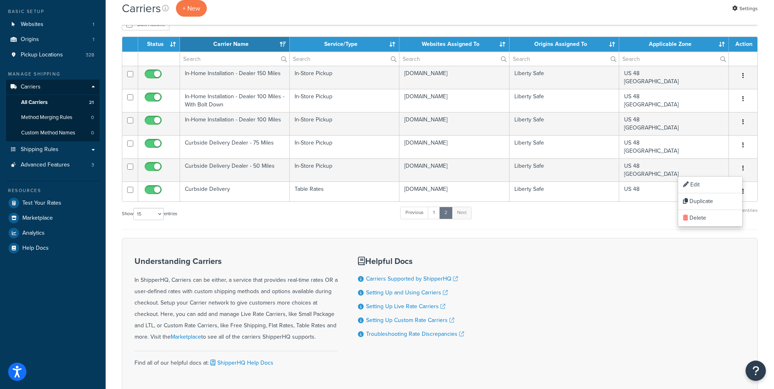
click at [558, 302] on div "Understanding Carriers In ShipperHQ, Carriers can be either, a service that pro…" at bounding box center [440, 316] width 636 height 156
click at [53, 53] on span "Pickup Locations" at bounding box center [42, 55] width 42 height 7
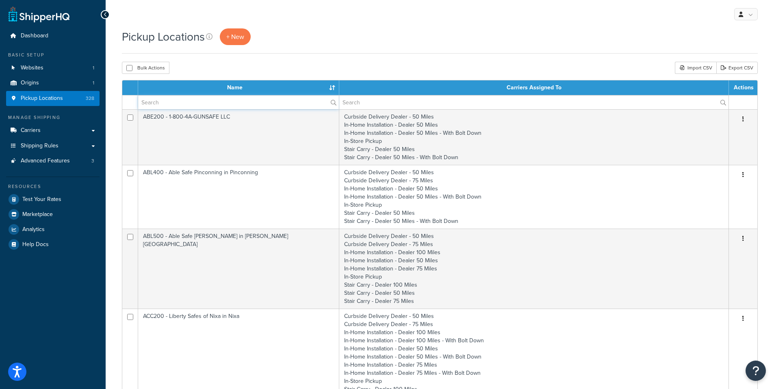
click at [170, 104] on input "text" at bounding box center [238, 102] width 201 height 14
paste input "BON300-02"
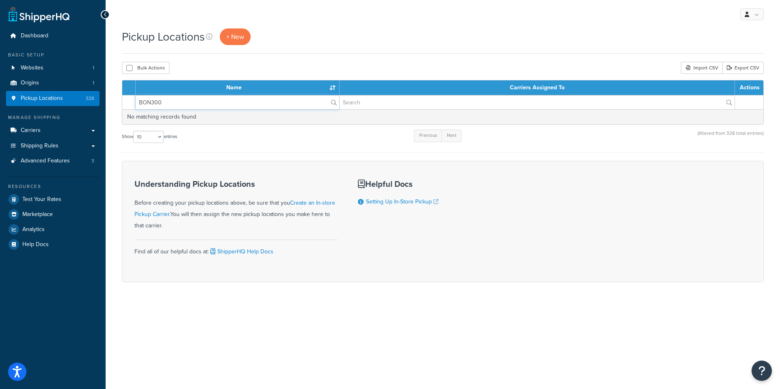
type input "BON300"
